Goal: Communication & Community: Share content

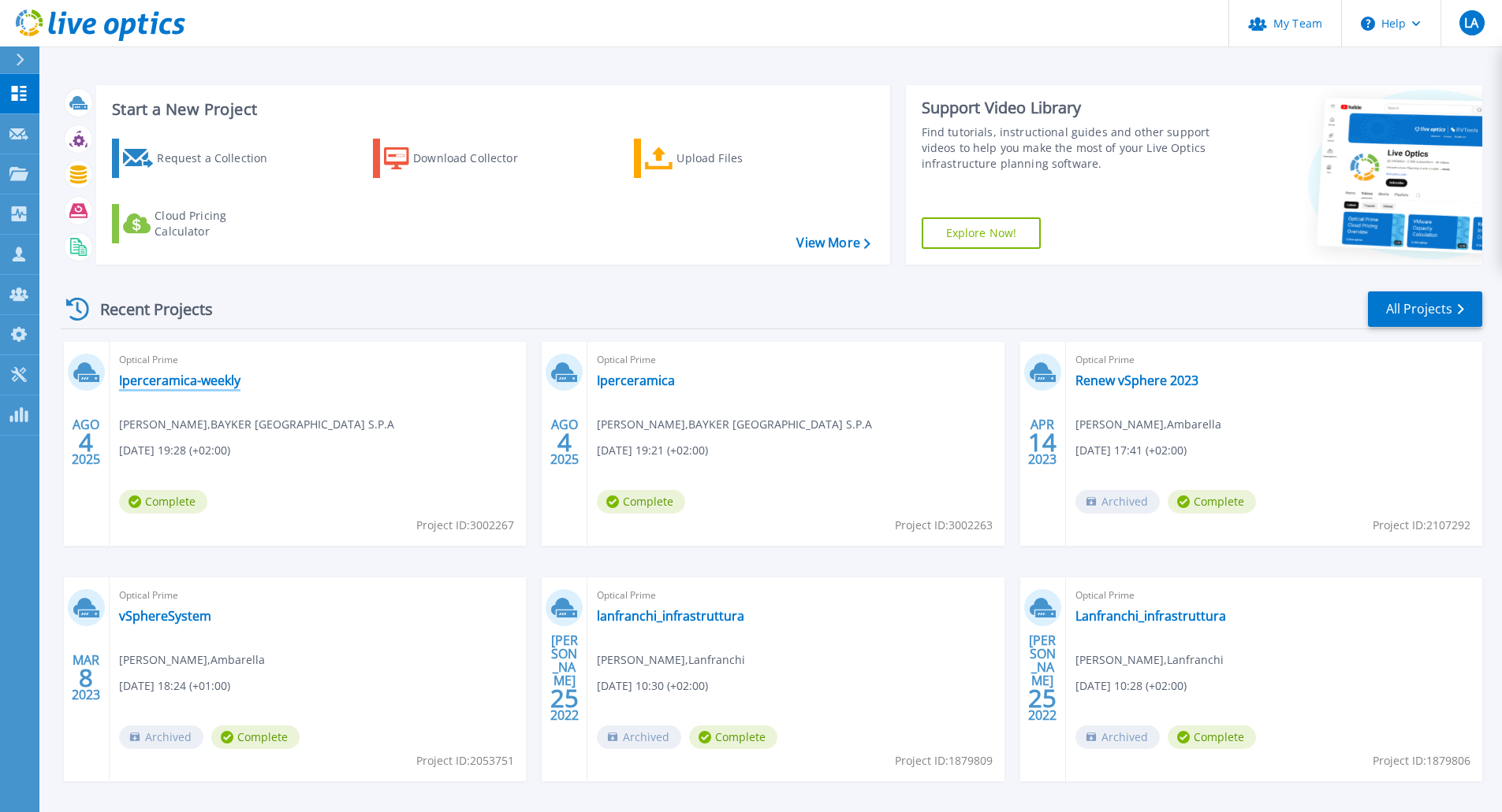
click at [142, 379] on link "Iperceramica-weekly" at bounding box center [179, 380] width 122 height 16
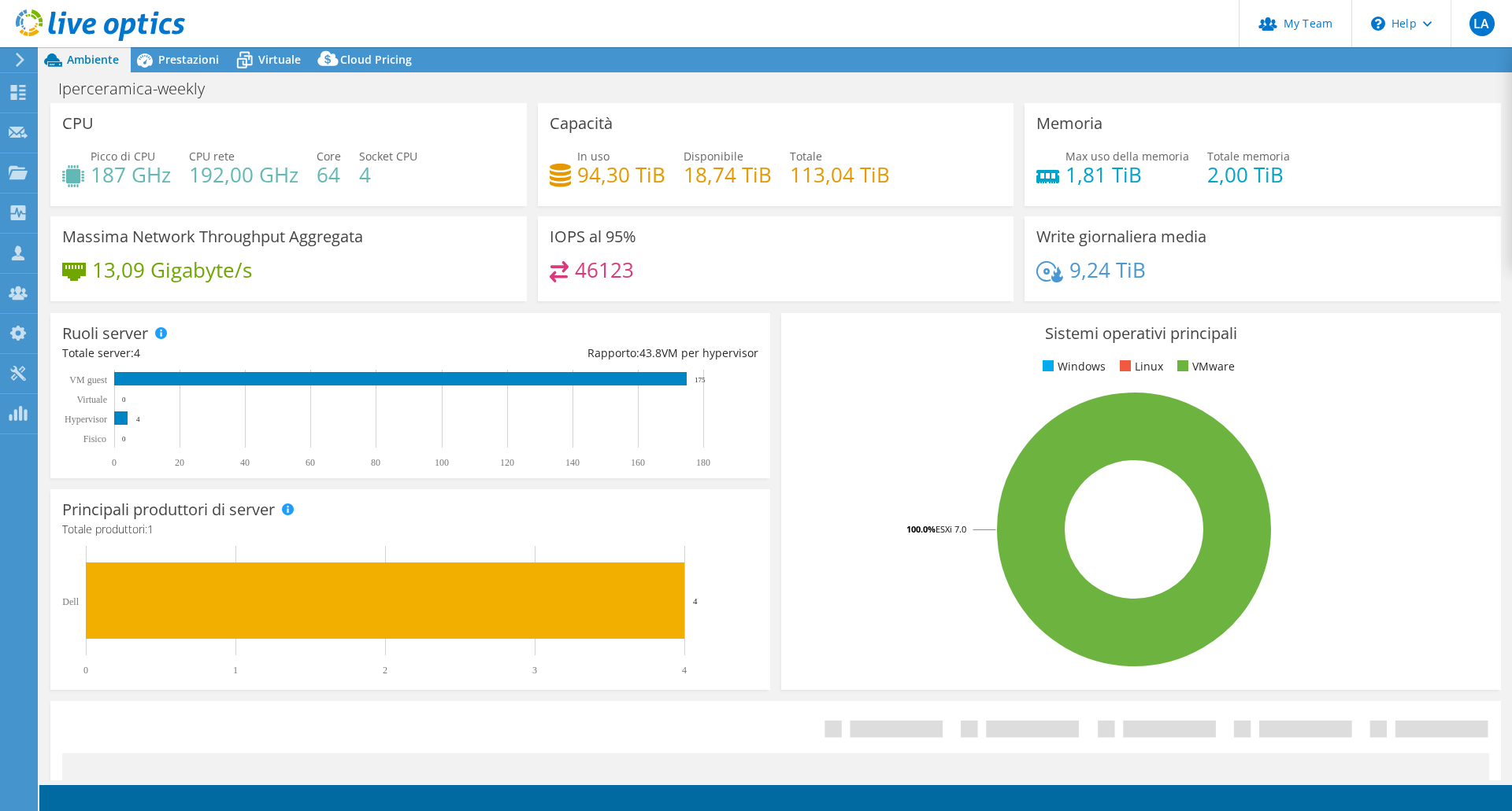
select select "USD"
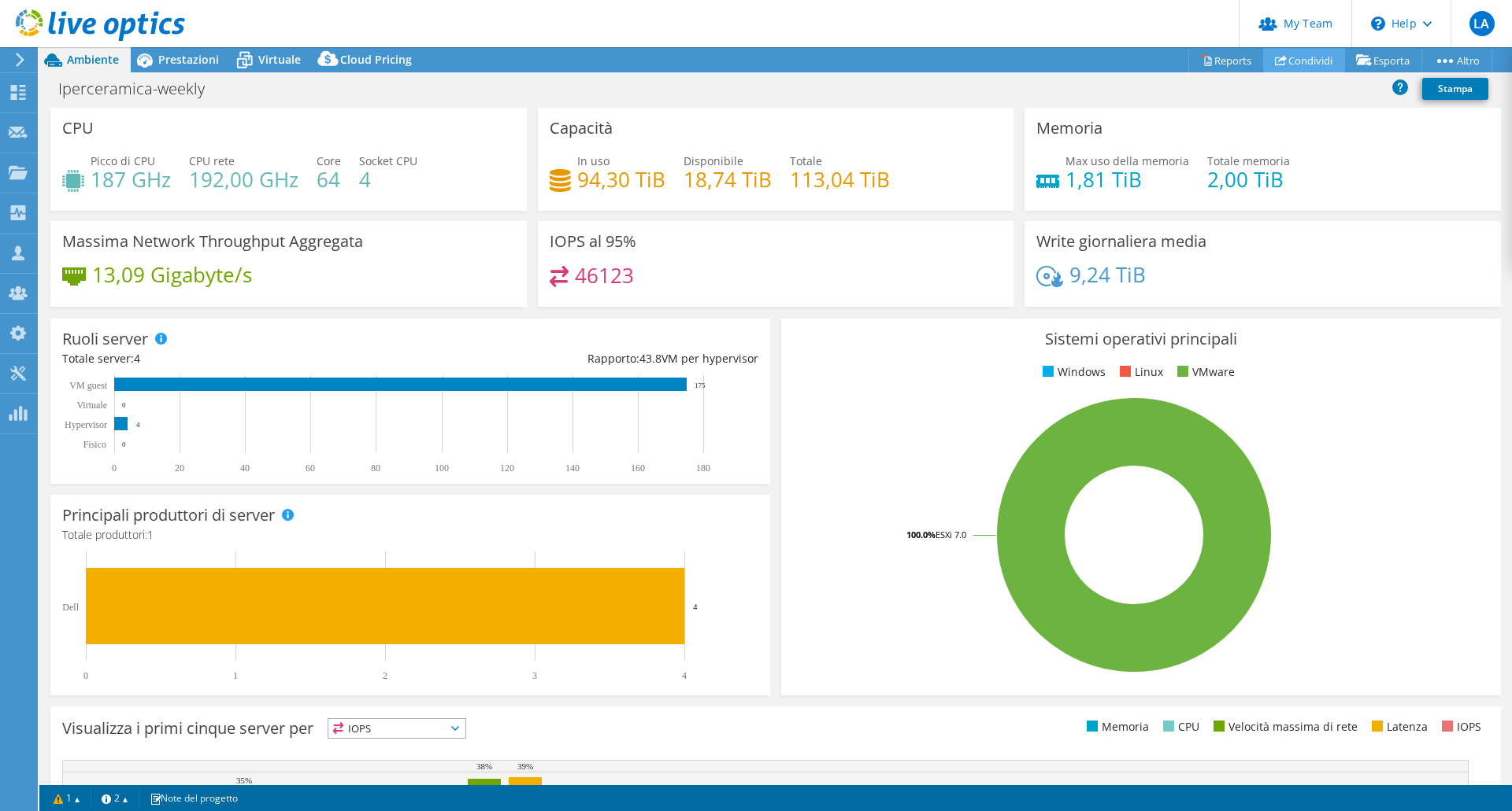
click at [1278, 59] on link "Condividi" at bounding box center [1304, 60] width 82 height 25
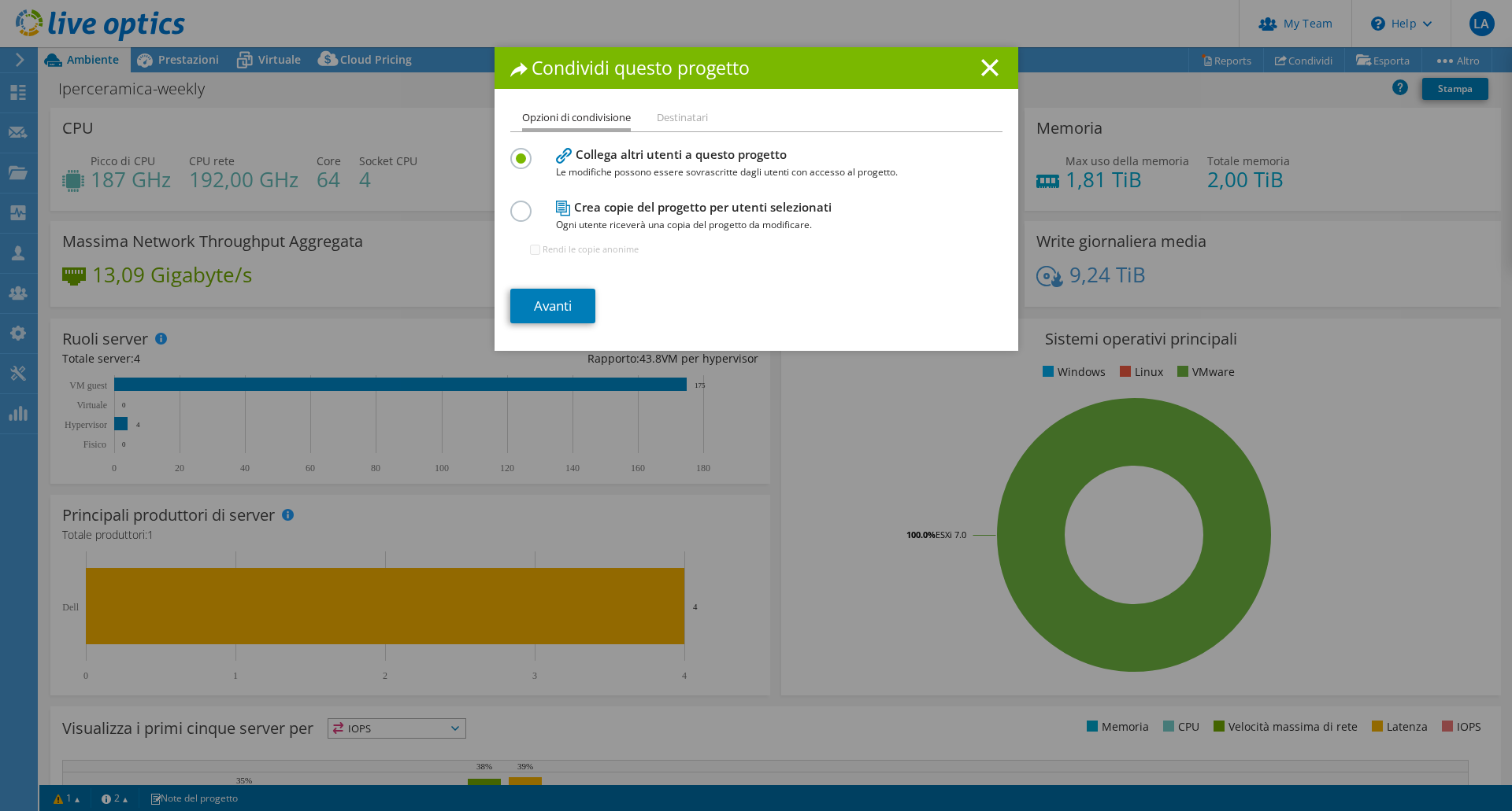
click at [575, 325] on div "Opzioni di condivisione Destinatari Collega altri utenti a questo progetto Le m…" at bounding box center [756, 229] width 523 height 242
click at [559, 307] on link "Avanti" at bounding box center [553, 306] width 85 height 35
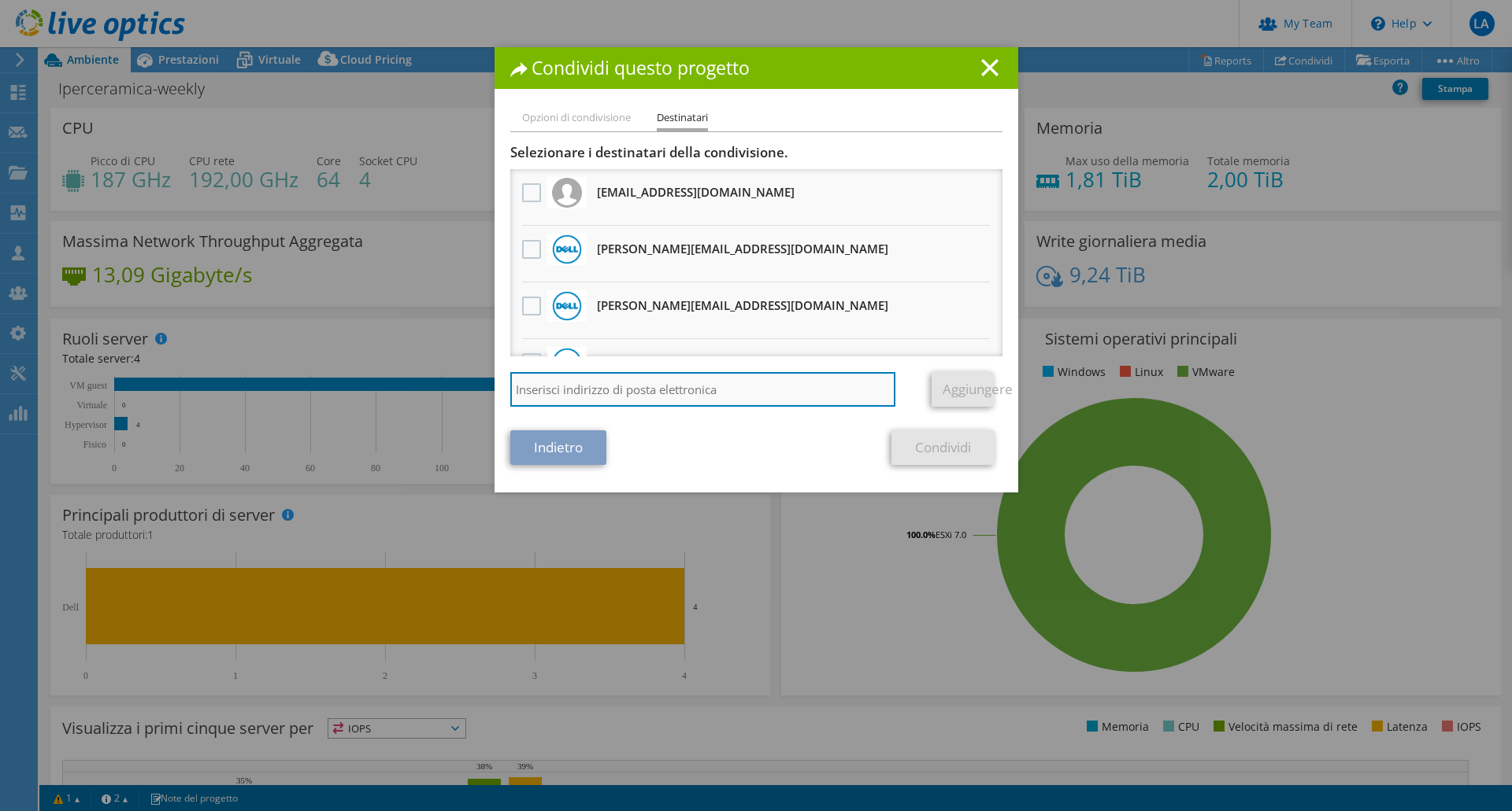
click at [722, 383] on input "search" at bounding box center [704, 389] width 386 height 35
type input "[EMAIL_ADDRESS][DOMAIN_NAME]"
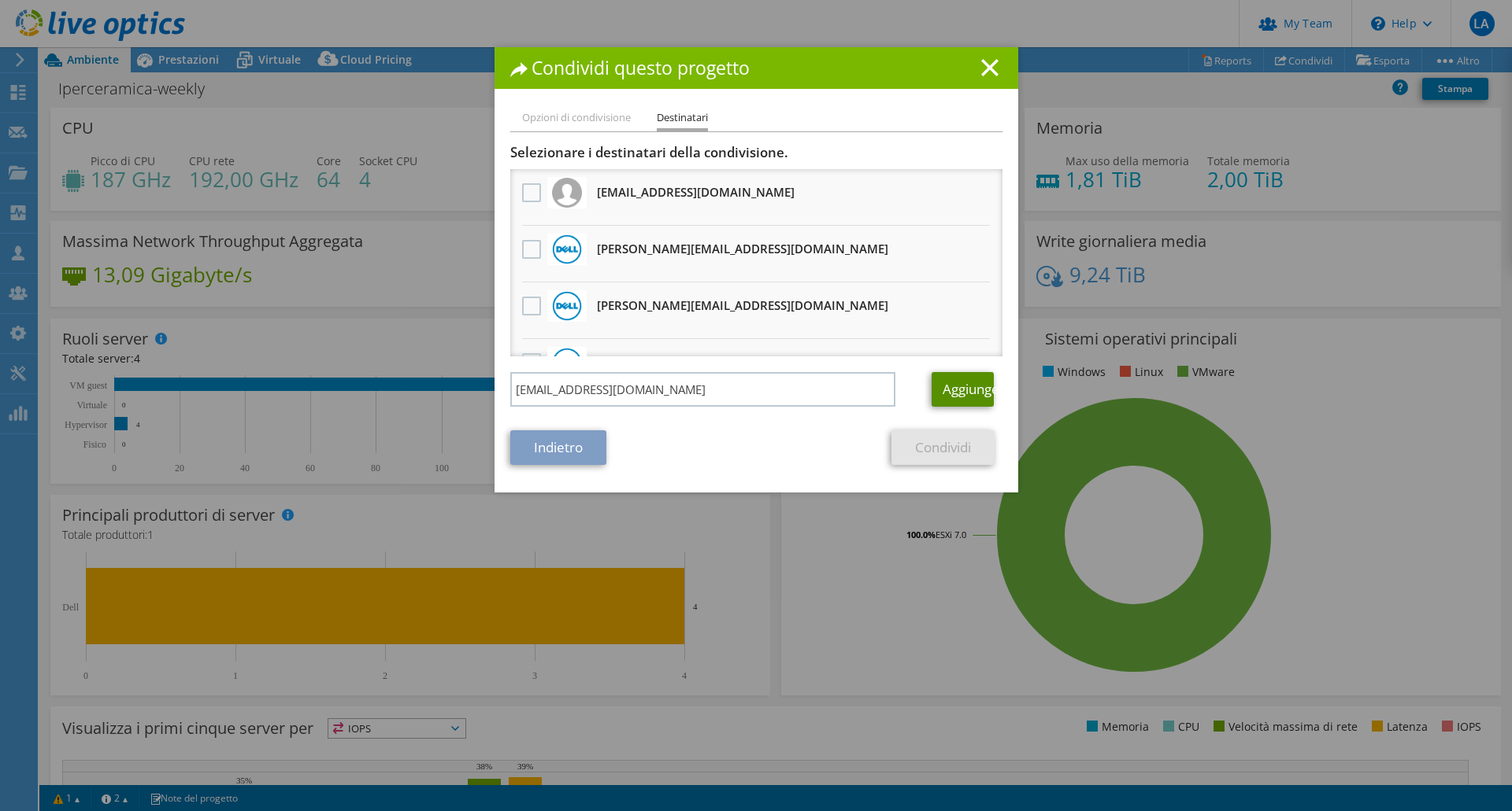
click at [947, 393] on link "Aggiungere" at bounding box center [962, 389] width 62 height 35
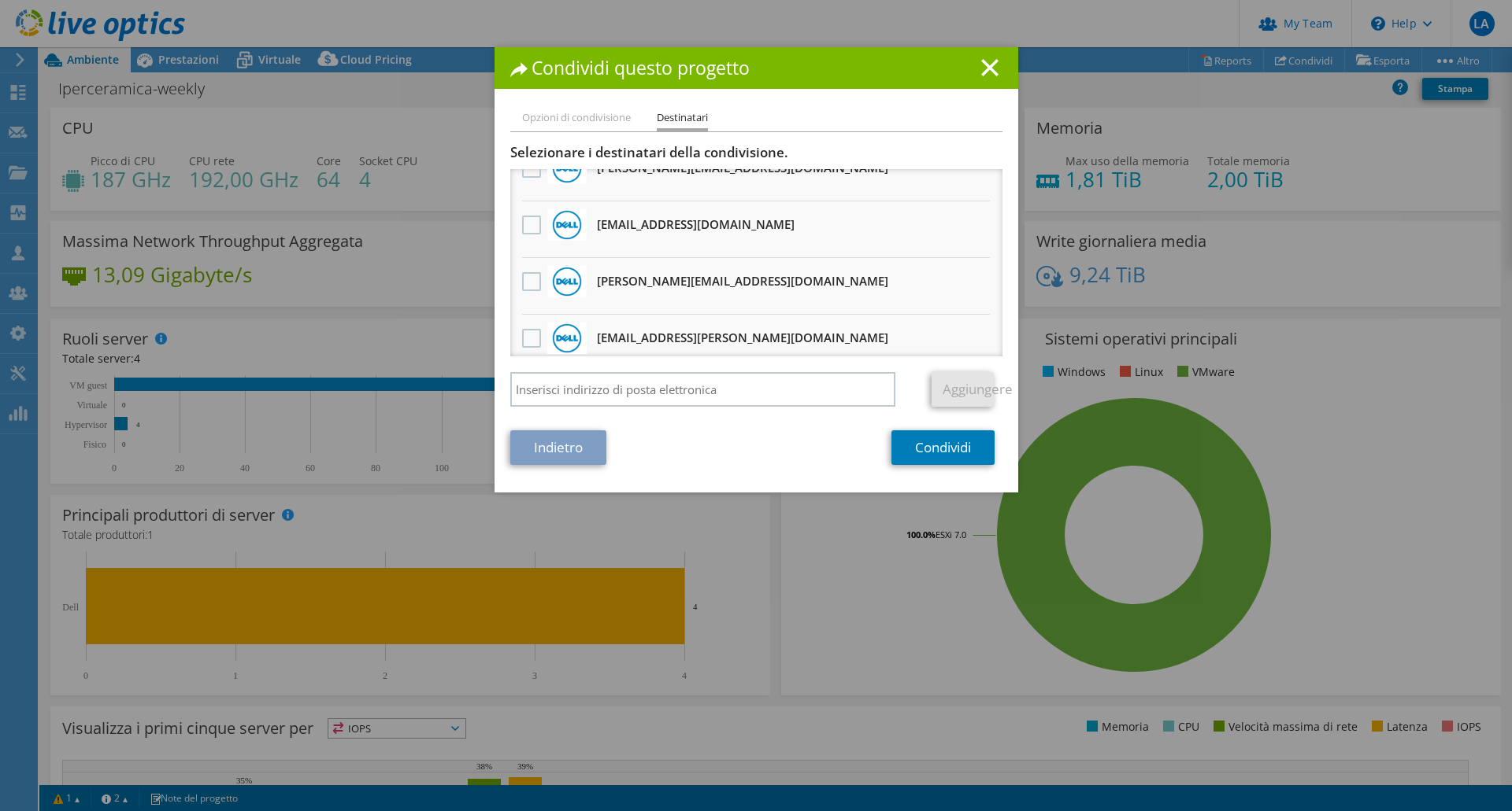
scroll to position [973, 0]
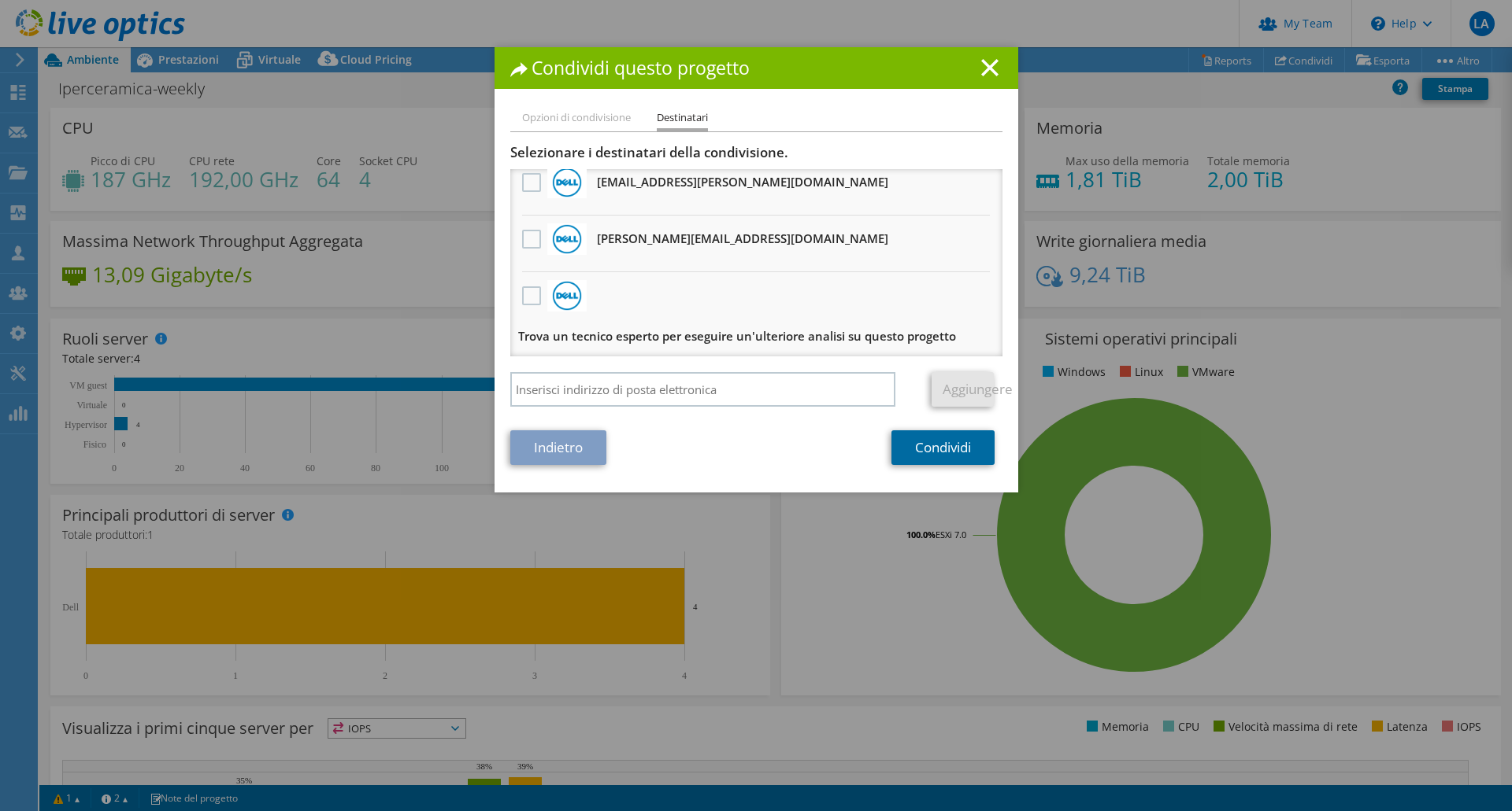
click at [963, 432] on link "Condividi" at bounding box center [943, 447] width 103 height 35
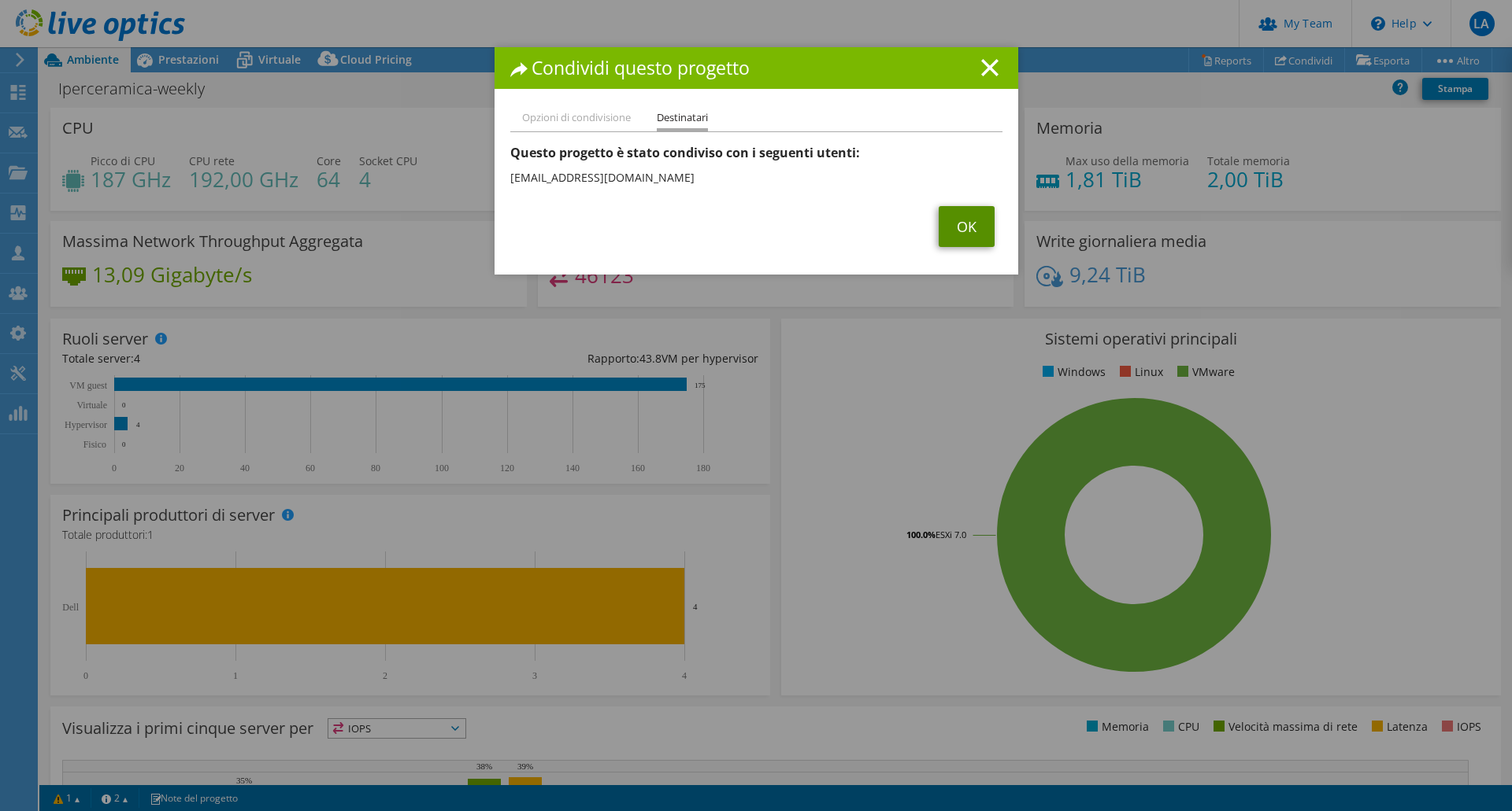
click at [957, 233] on link "OK" at bounding box center [967, 226] width 56 height 41
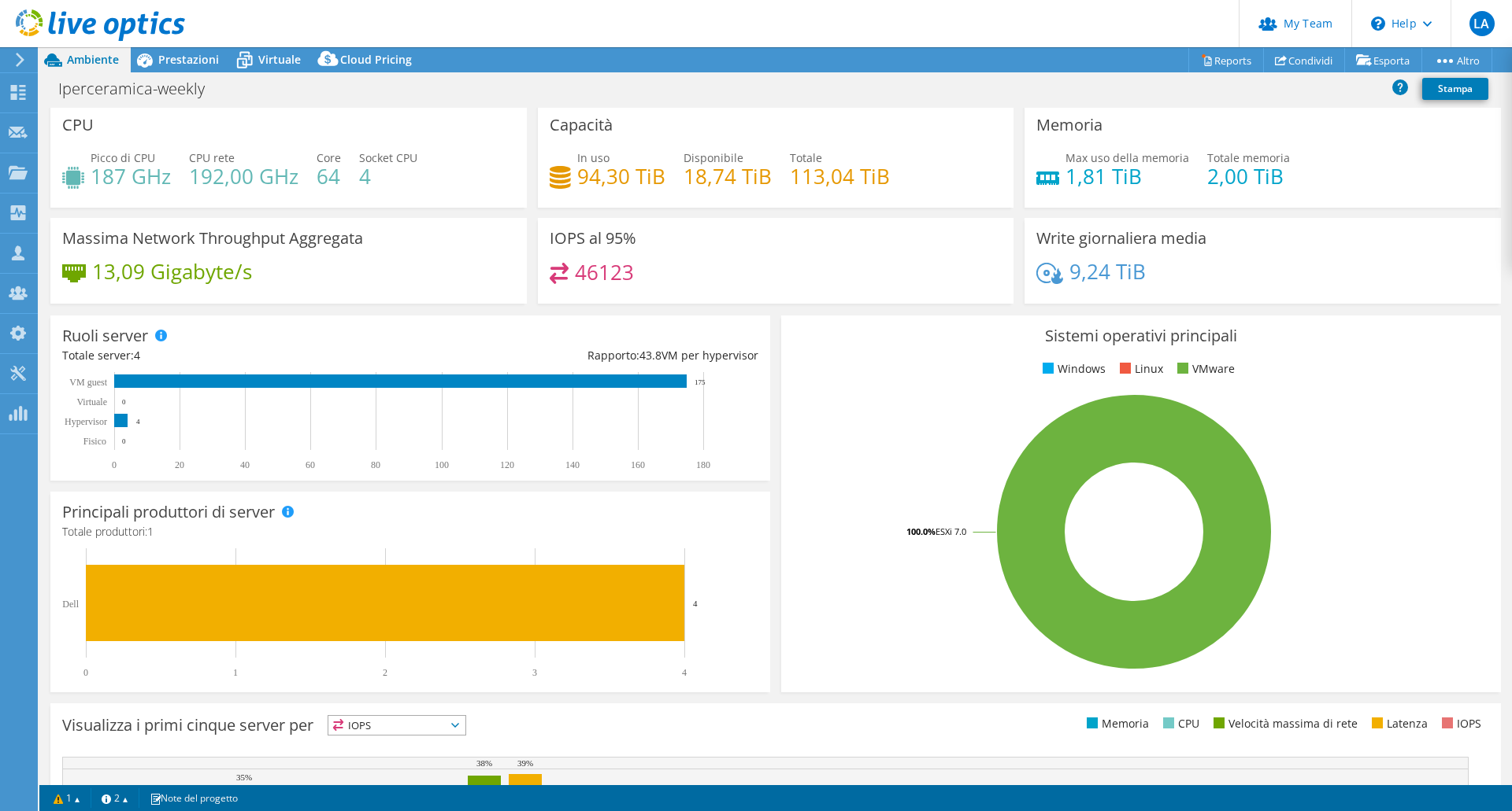
scroll to position [0, 0]
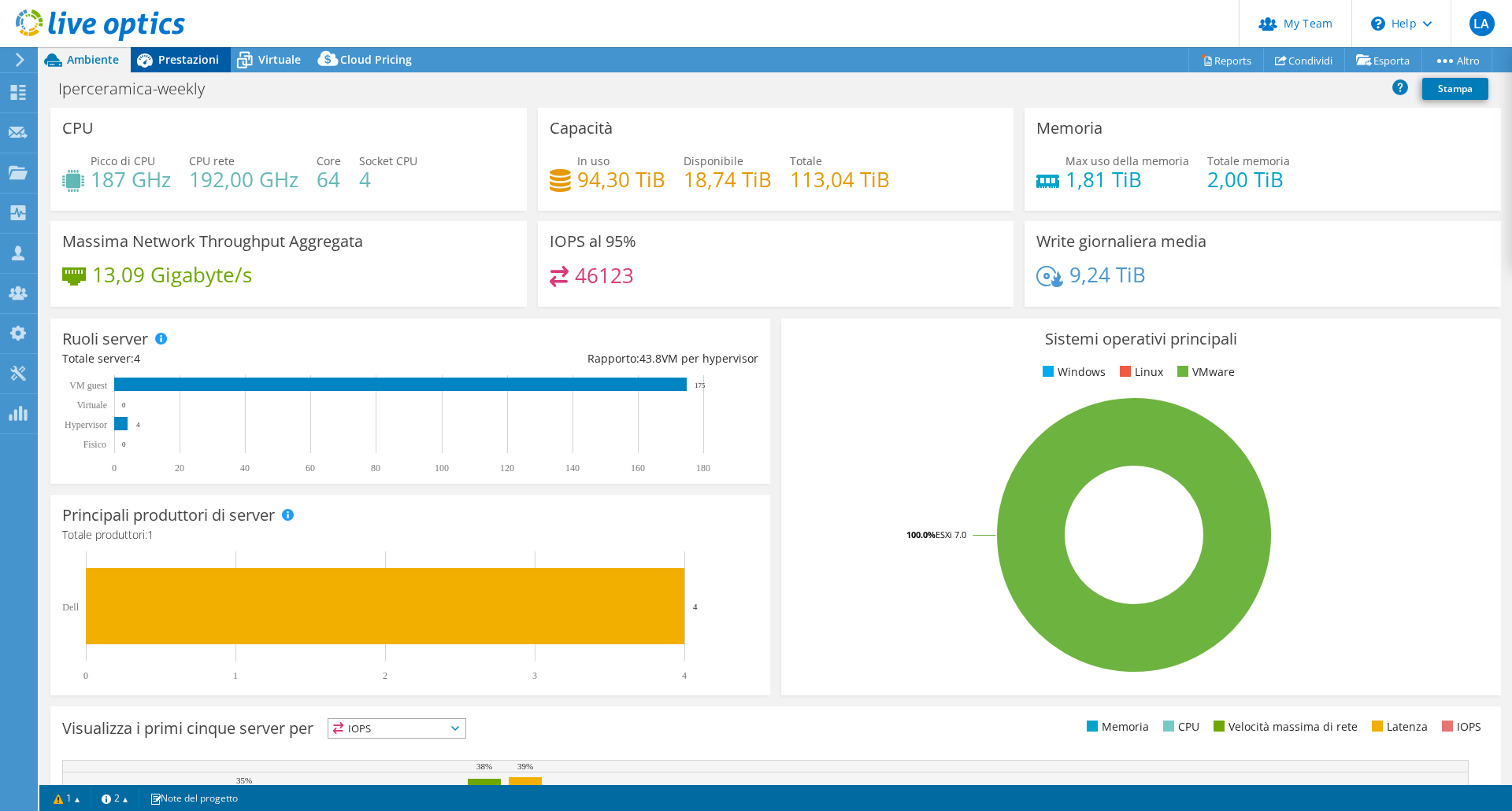
click at [189, 58] on span "Prestazioni" at bounding box center [188, 59] width 60 height 15
